Goal: Book appointment/travel/reservation

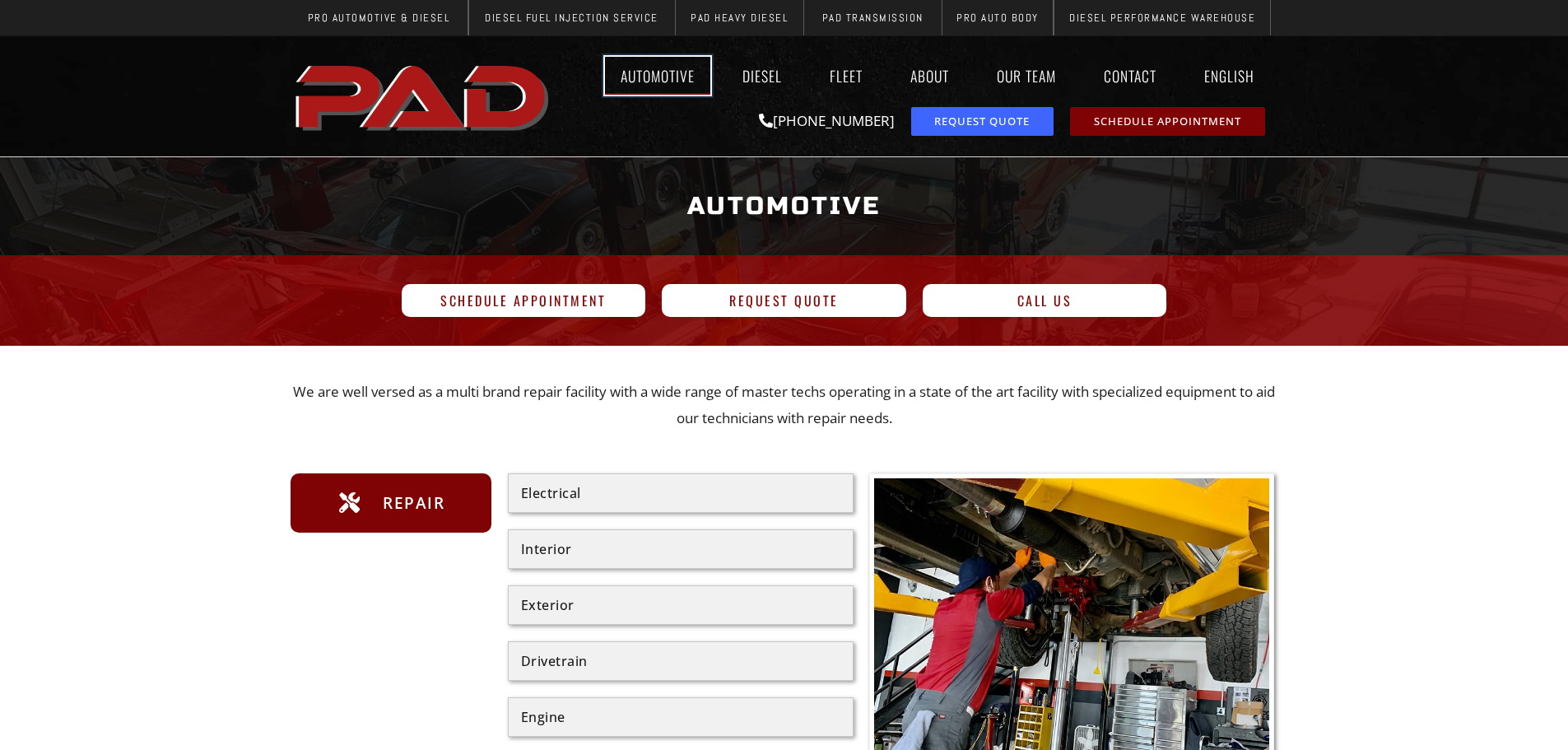
click at [669, 63] on link "Automotive" at bounding box center [658, 76] width 105 height 38
click at [942, 81] on link "About" at bounding box center [930, 76] width 70 height 38
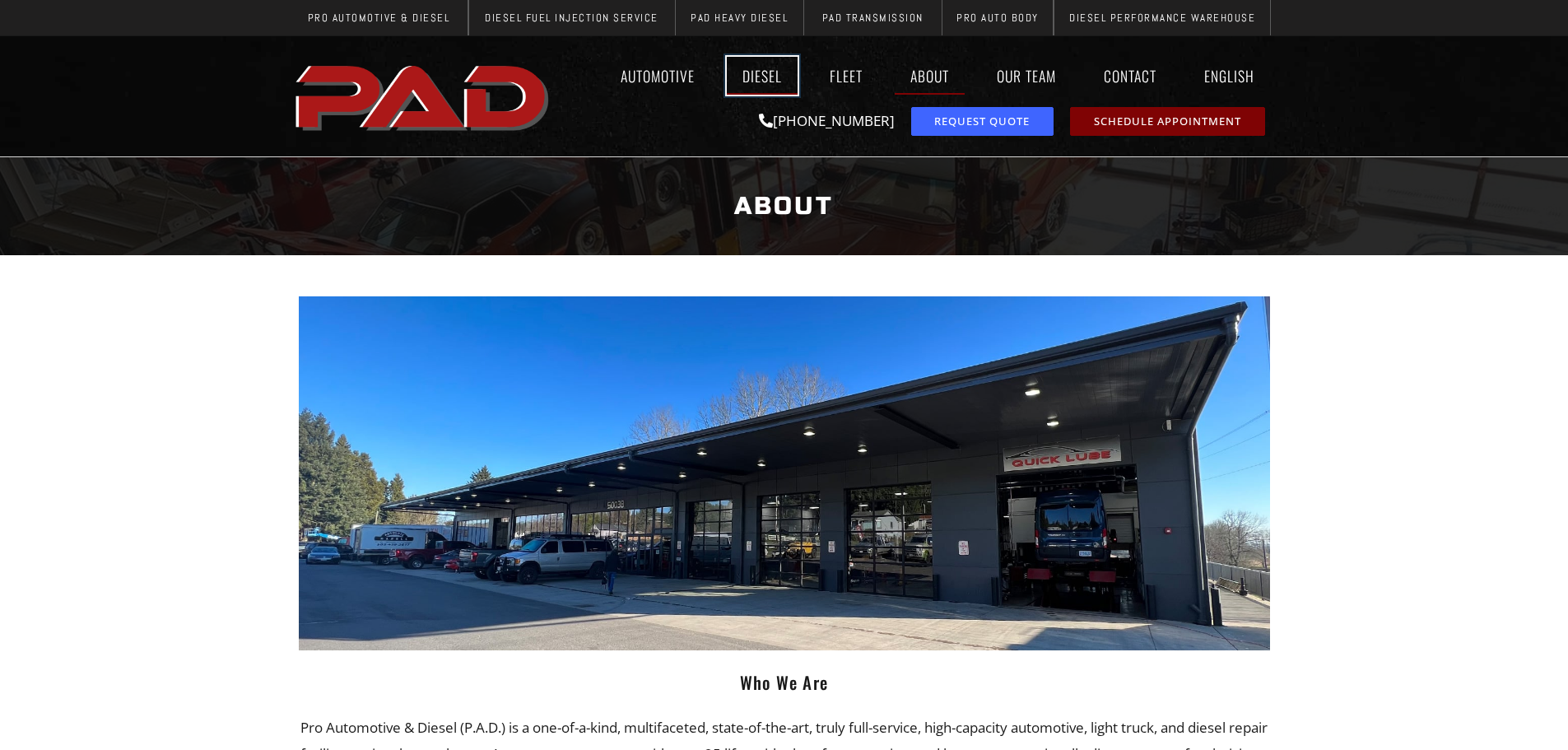
click at [767, 76] on link "Diesel" at bounding box center [762, 76] width 70 height 38
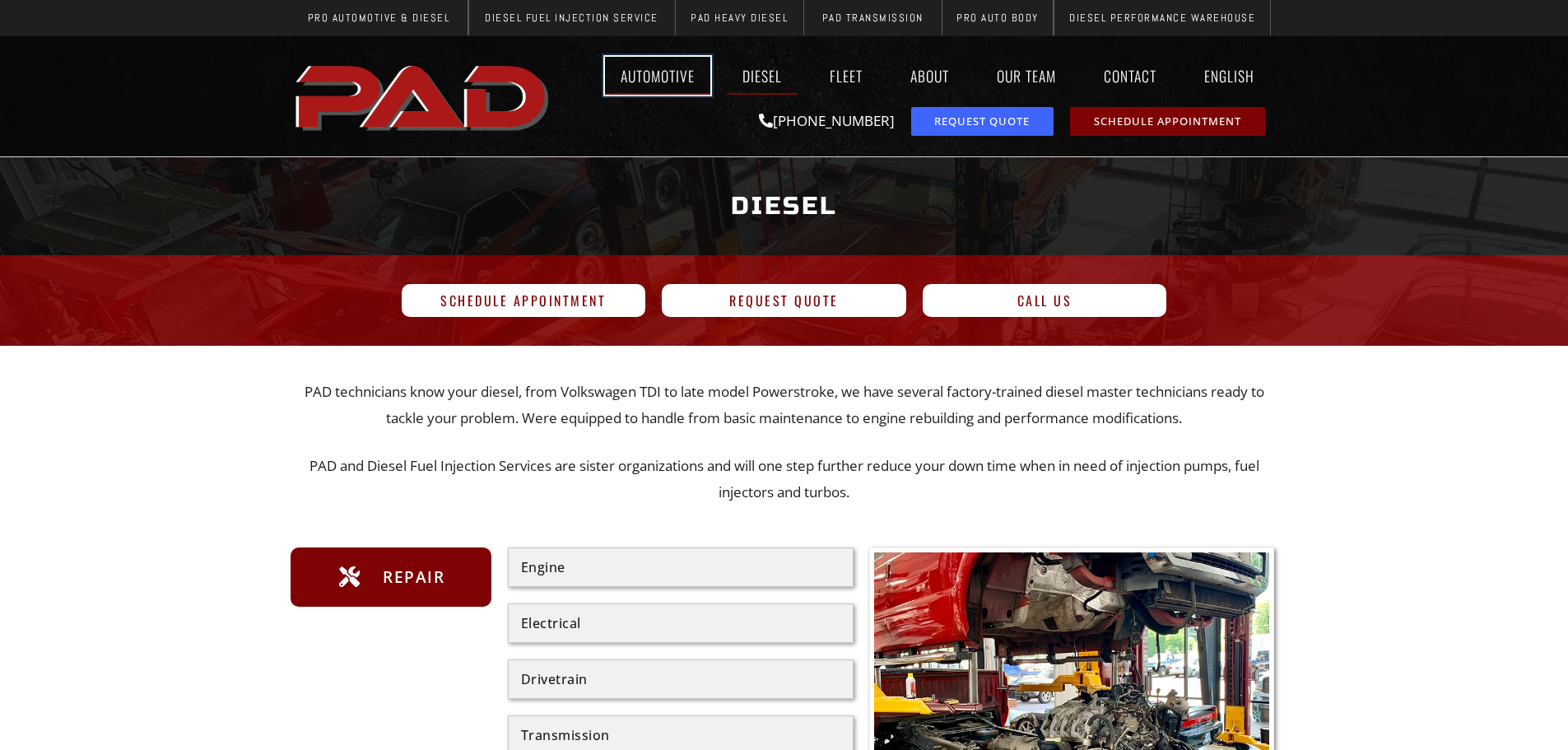
click at [683, 69] on link "Automotive" at bounding box center [658, 76] width 105 height 38
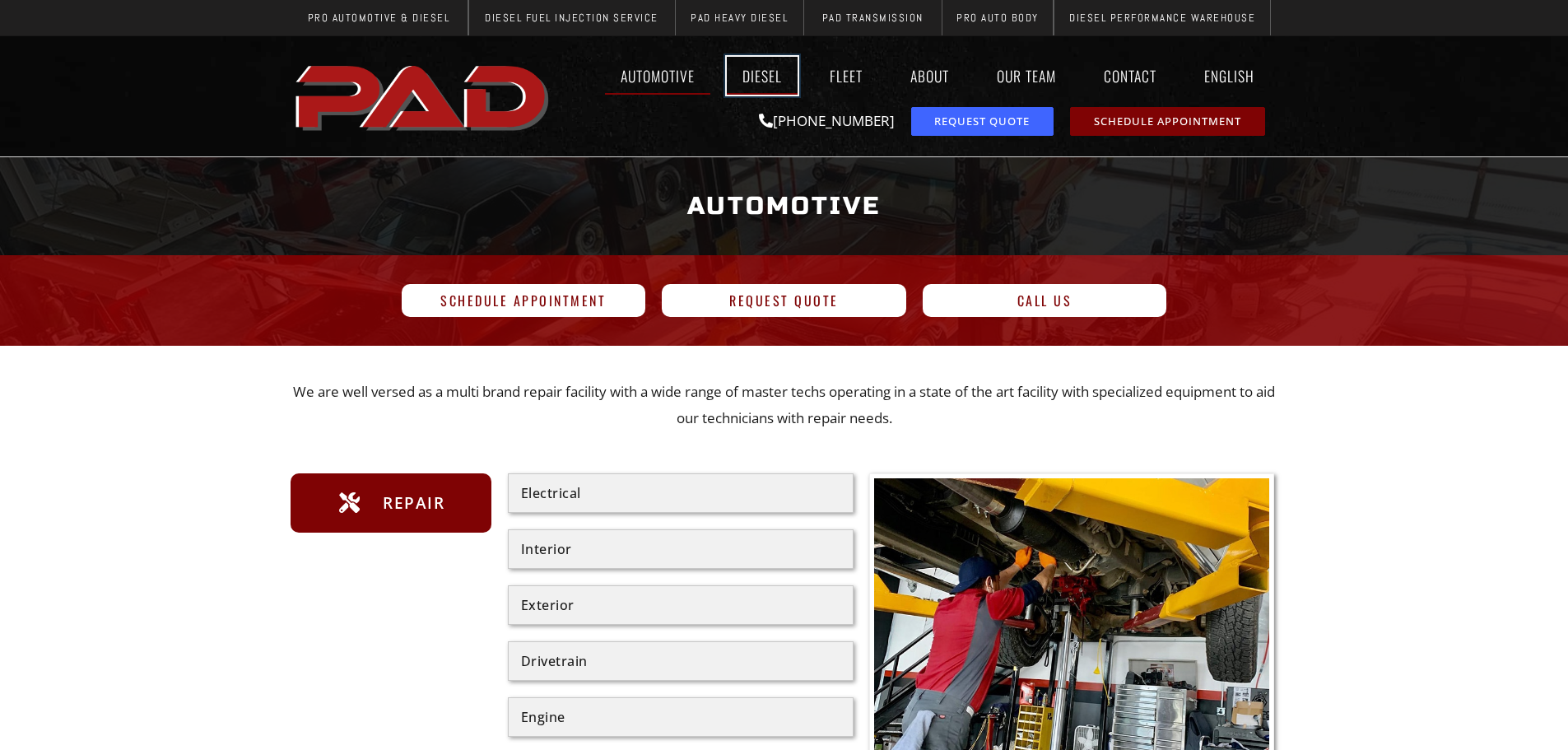
click at [739, 73] on link "Diesel" at bounding box center [762, 76] width 70 height 38
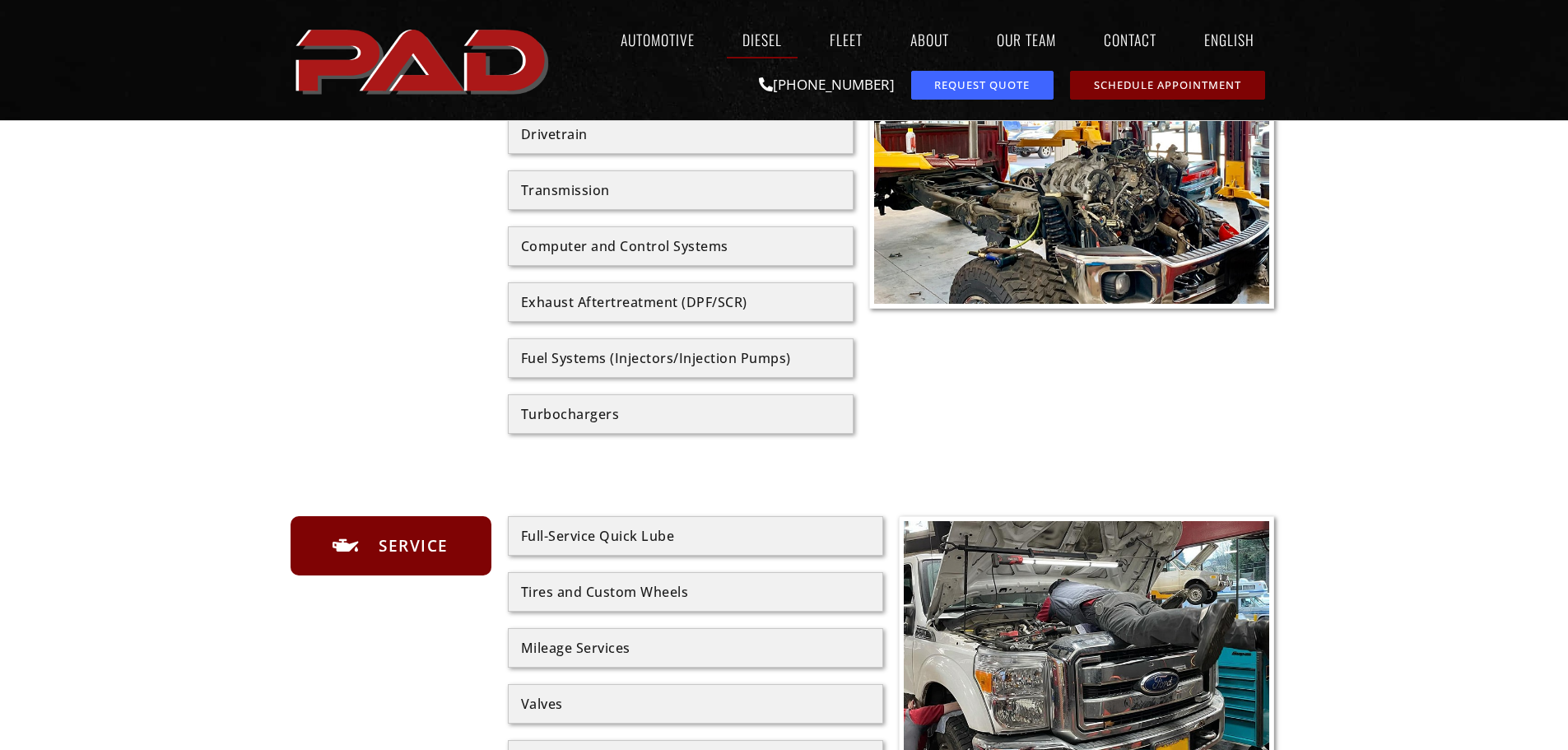
scroll to position [550, 0]
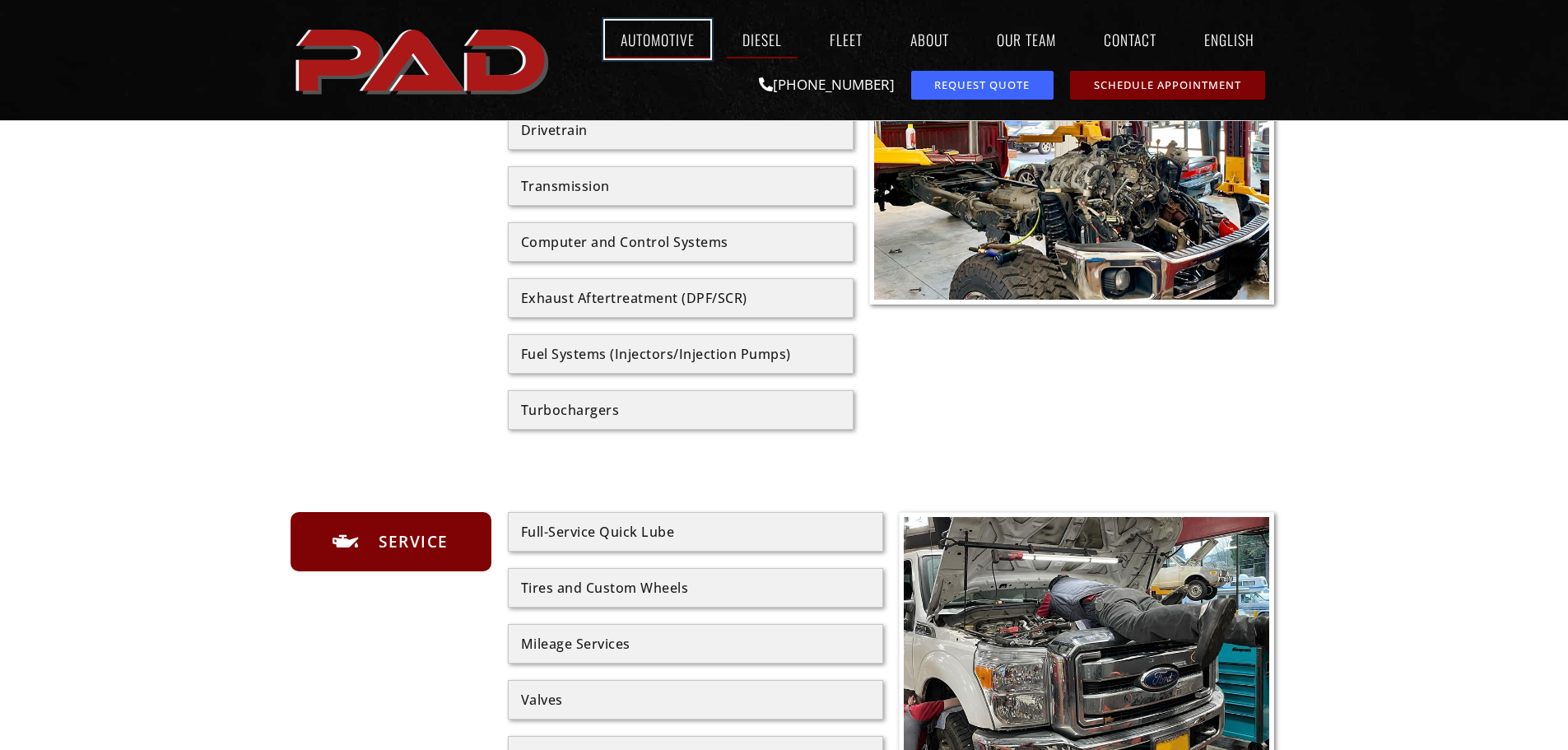
click at [646, 47] on link "Automotive" at bounding box center [658, 39] width 105 height 38
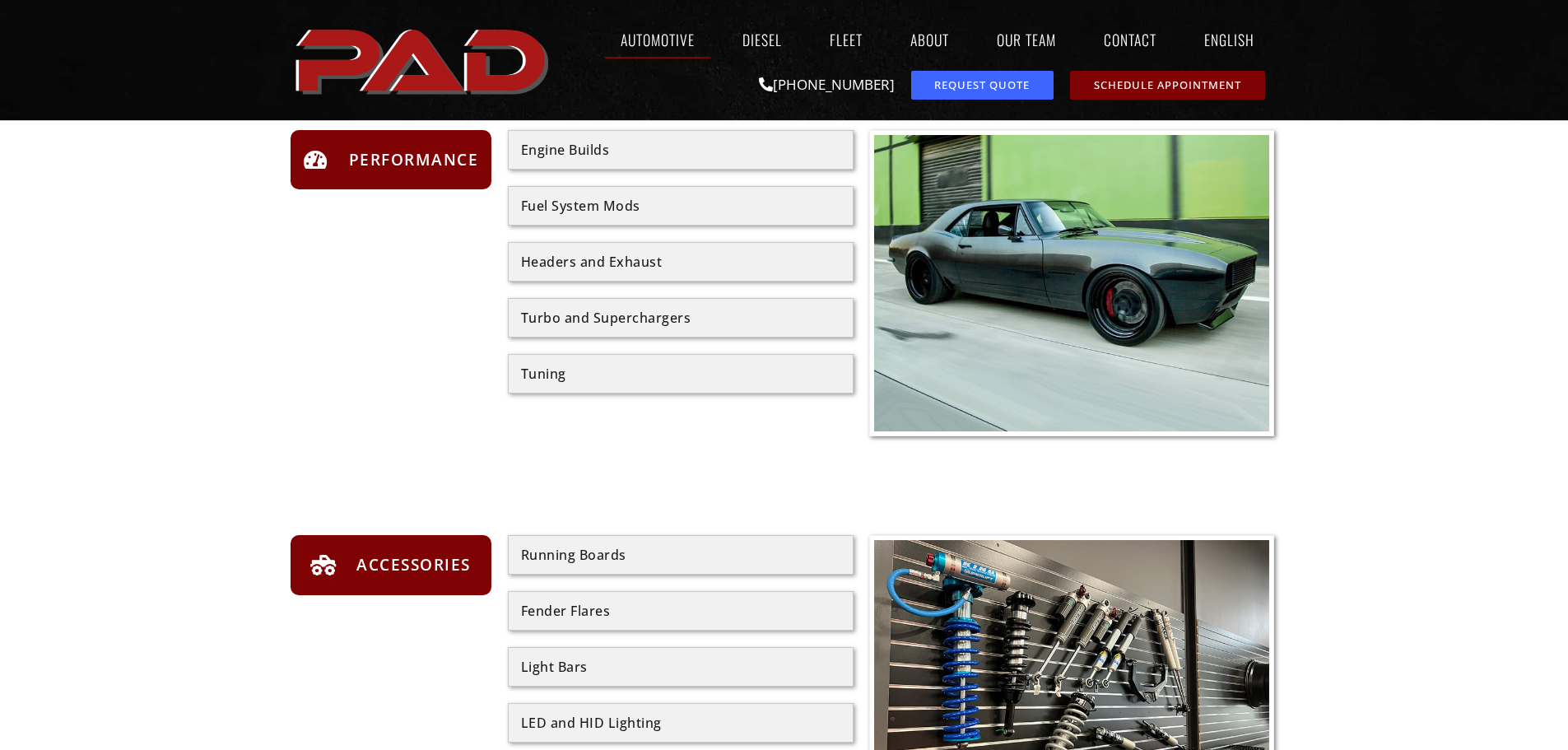
scroll to position [2086, 0]
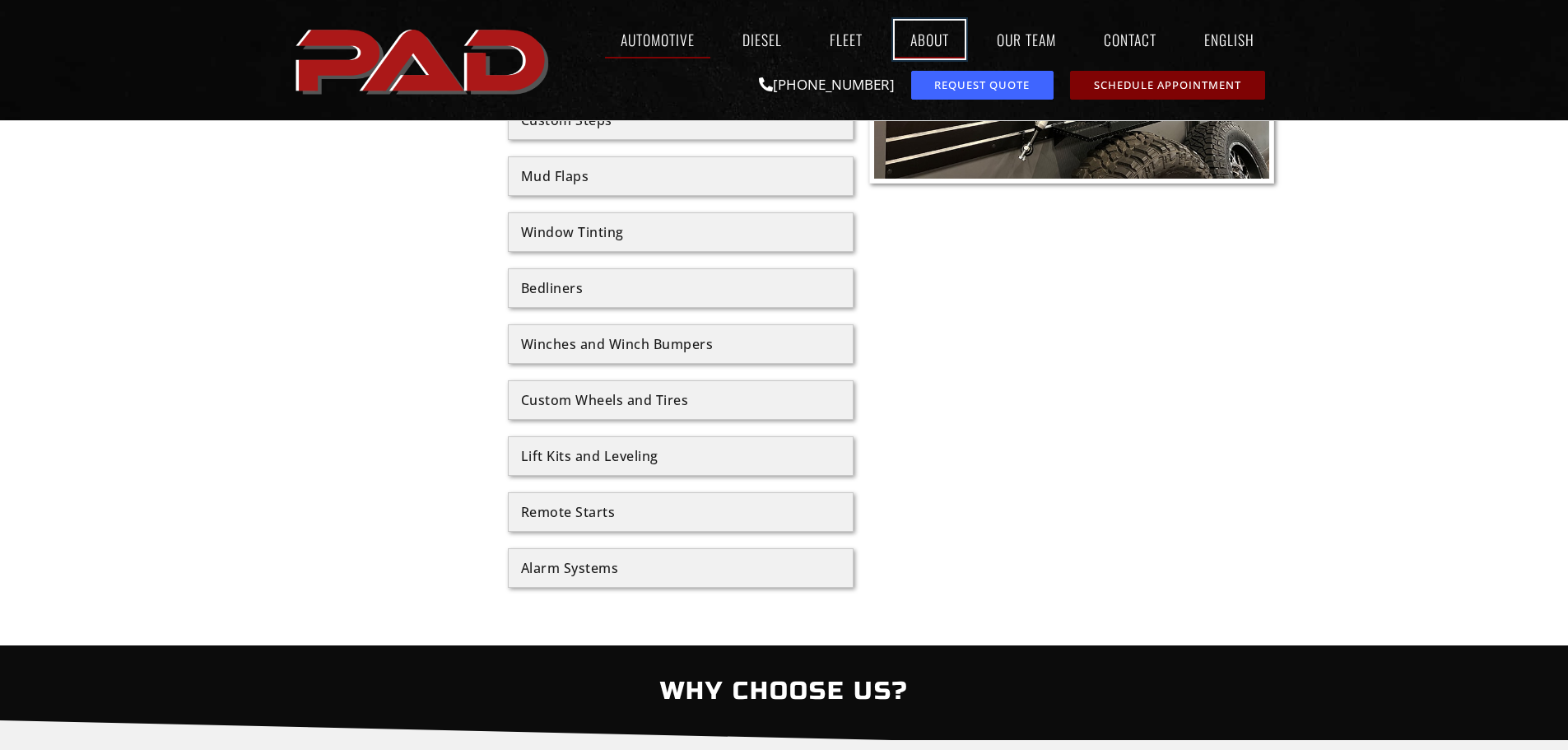
click at [930, 48] on link "About" at bounding box center [930, 39] width 70 height 38
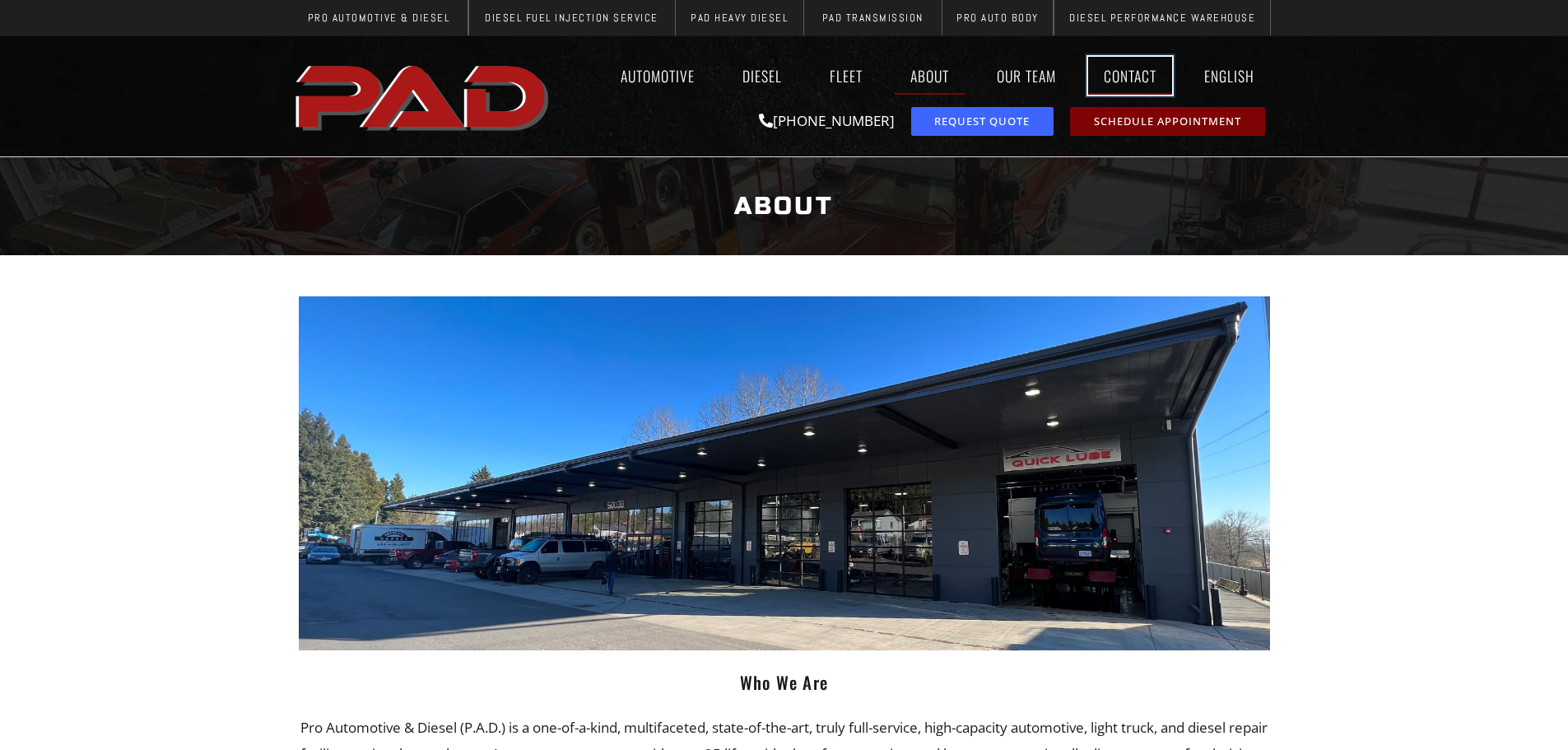
click at [1134, 80] on link "Contact" at bounding box center [1130, 76] width 84 height 38
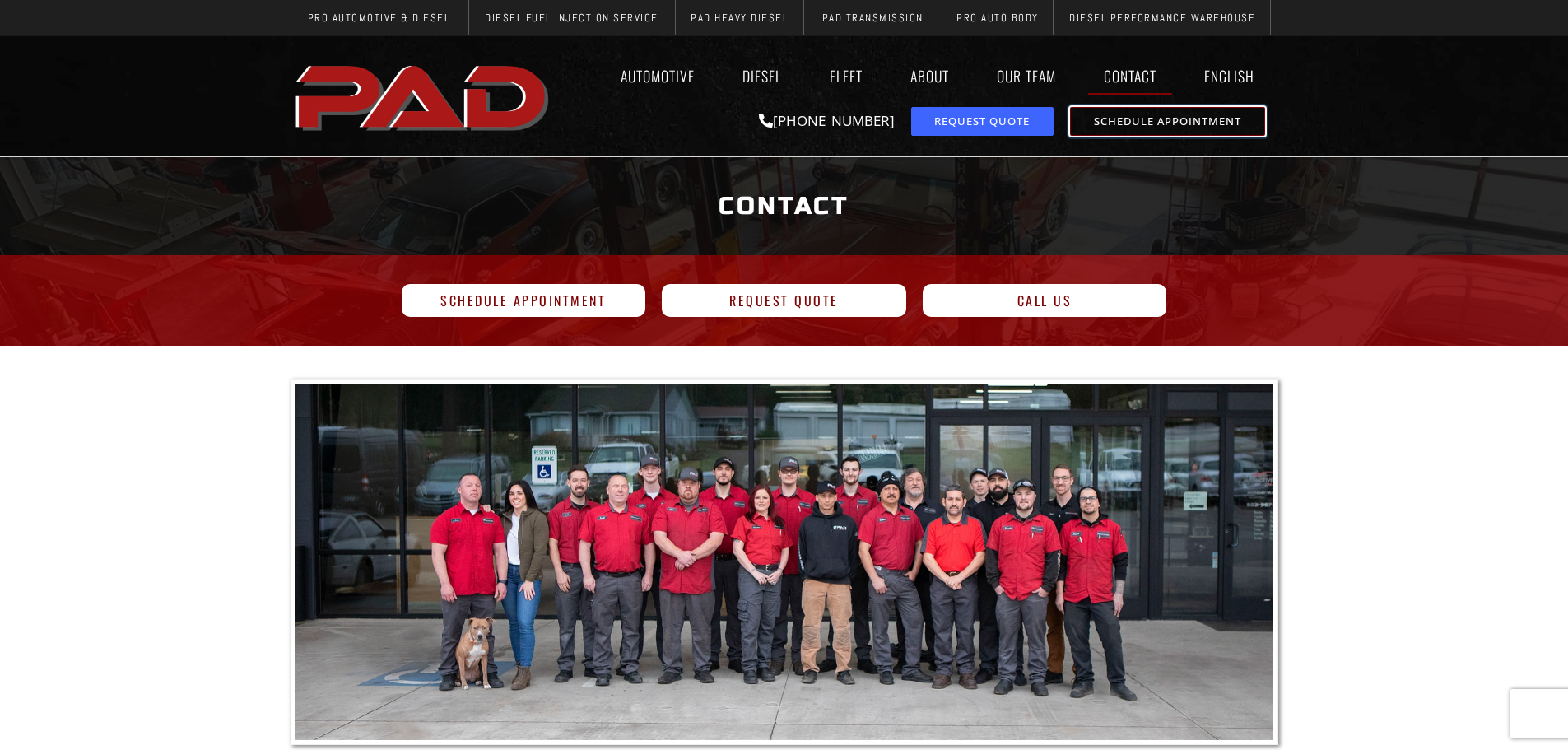
click at [1112, 112] on link "Schedule Appointment" at bounding box center [1167, 121] width 195 height 29
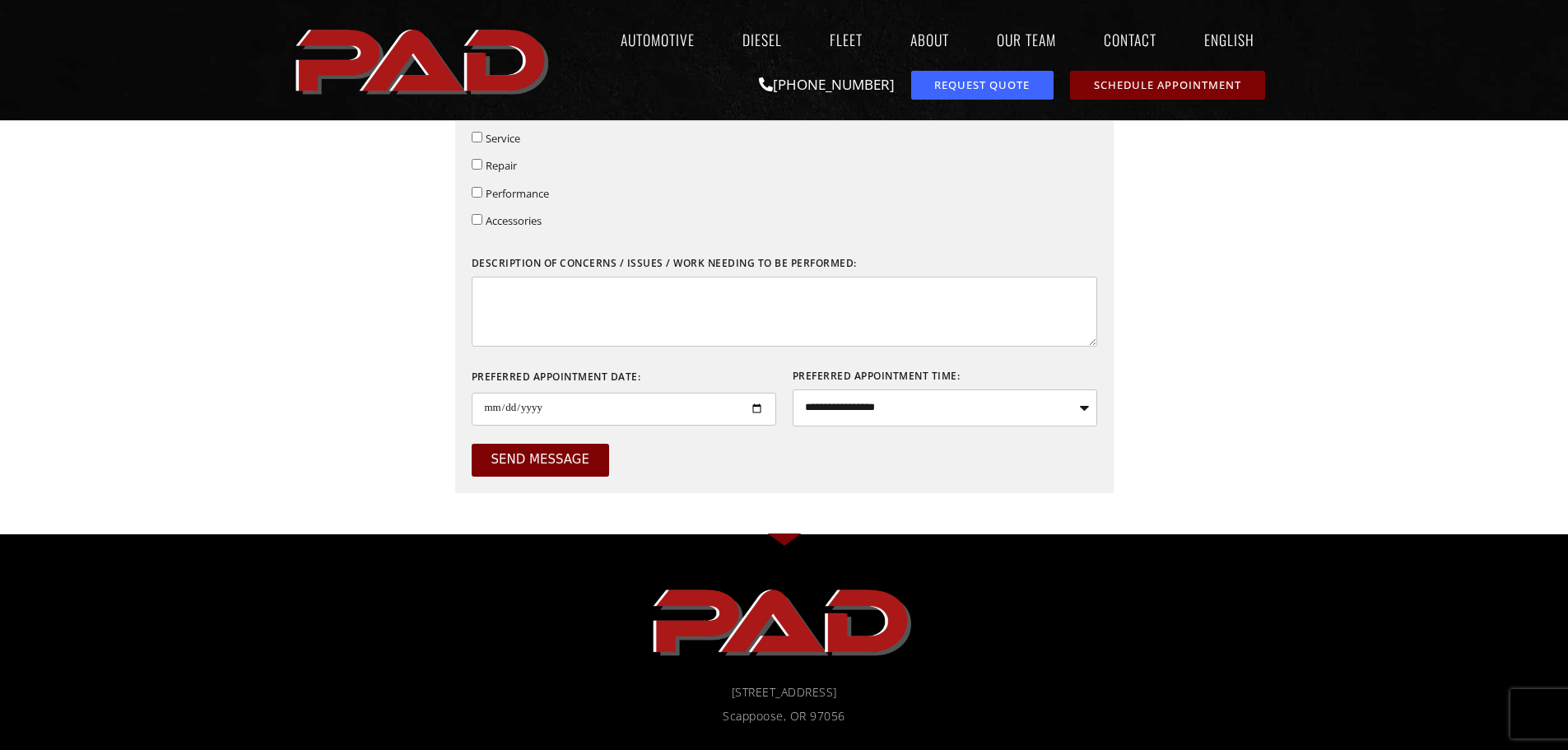
scroll to position [330, 0]
